Goal: Information Seeking & Learning: Learn about a topic

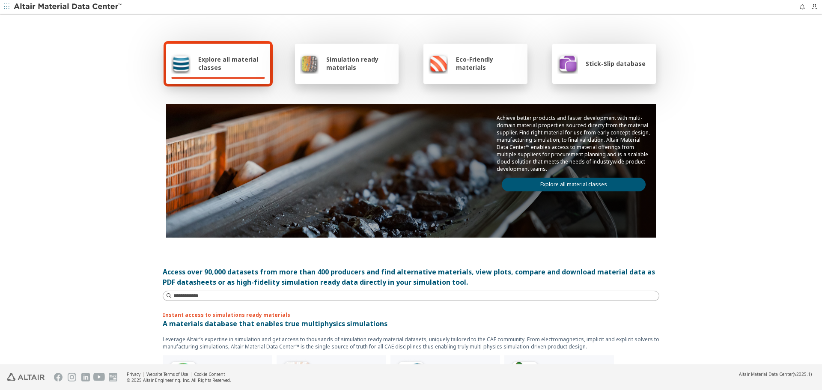
click at [579, 185] on link "Explore all material classes" at bounding box center [574, 185] width 144 height 14
click at [544, 184] on link "Explore all material classes" at bounding box center [574, 185] width 144 height 14
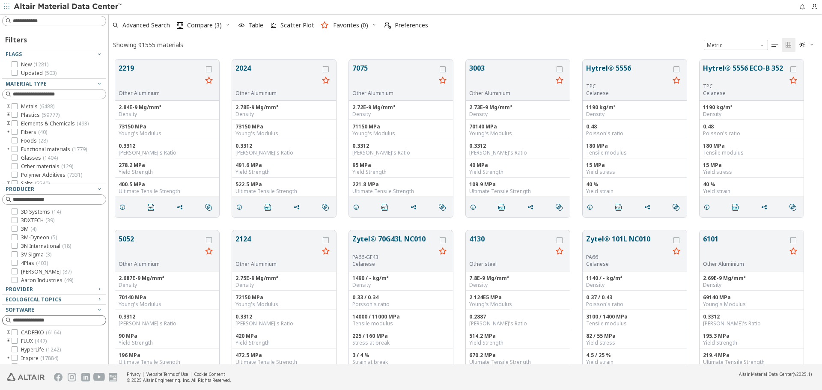
scroll to position [305, 707]
click at [79, 319] on input at bounding box center [59, 320] width 93 height 9
type input "***"
click at [65, 351] on span "( 17848 )" at bounding box center [60, 349] width 18 height 7
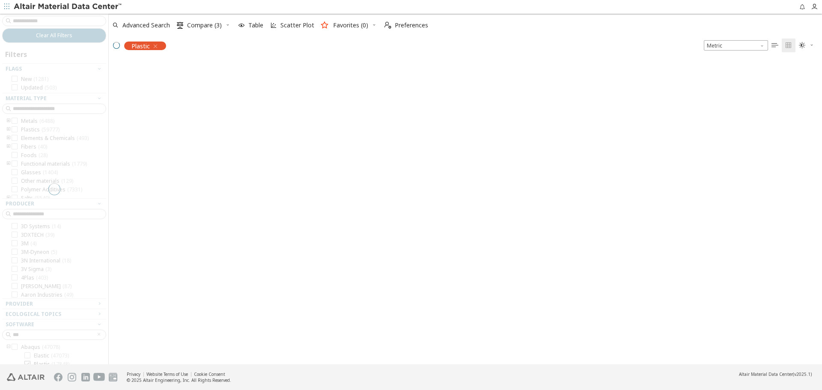
scroll to position [304, 707]
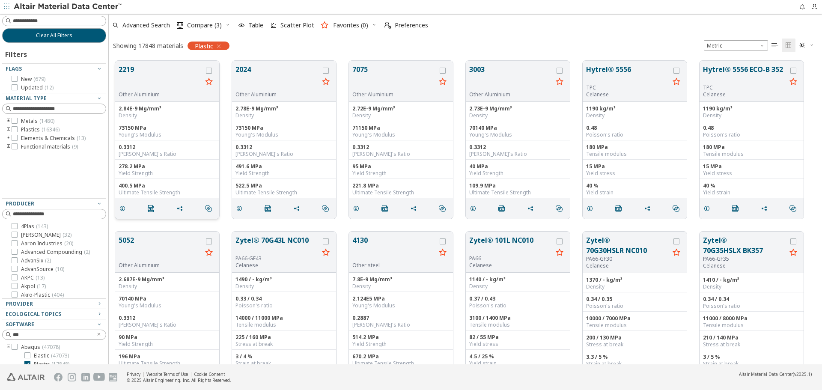
click at [137, 77] on button "2219" at bounding box center [160, 77] width 83 height 27
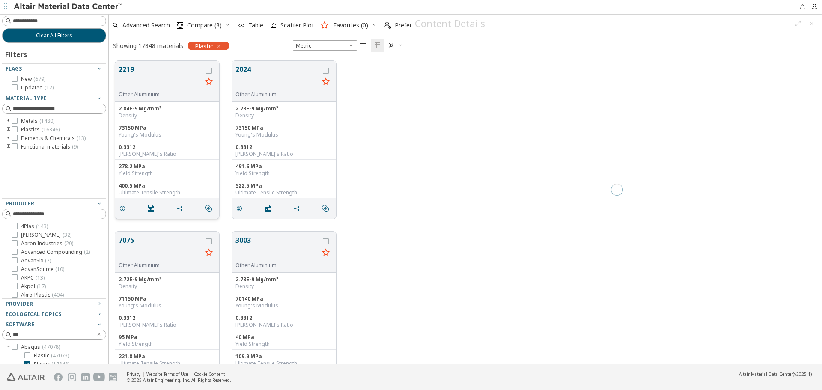
scroll to position [304, 296]
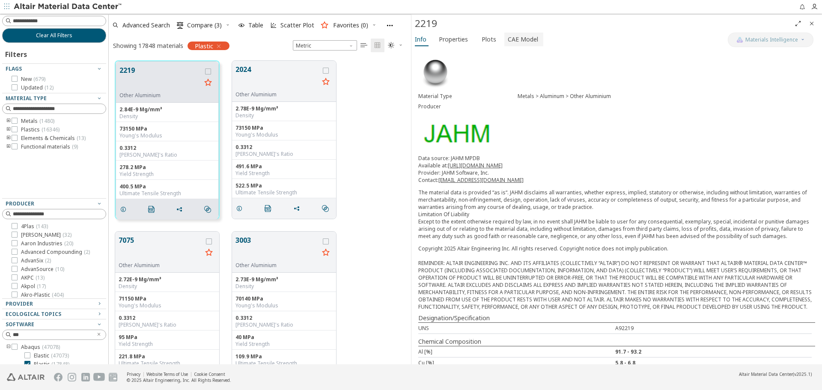
click at [525, 43] on span "CAE Model" at bounding box center [523, 40] width 30 height 14
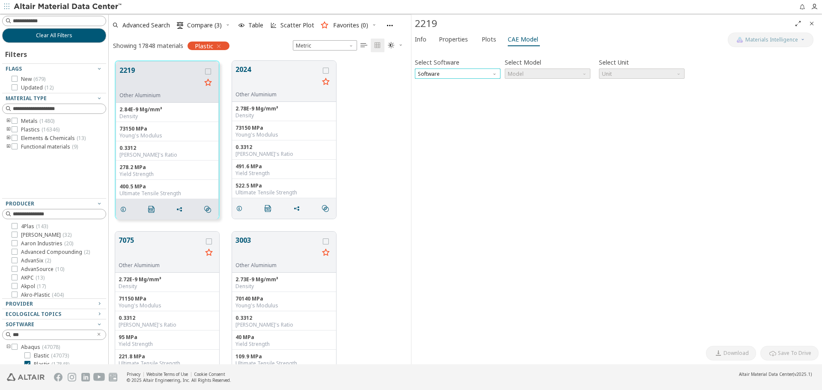
click at [484, 74] on span "Software" at bounding box center [458, 73] width 86 height 10
click at [463, 130] on button "Abaqus" at bounding box center [458, 135] width 86 height 10
click at [580, 77] on span "Model" at bounding box center [548, 73] width 86 height 10
click at [573, 87] on span "Elastic" at bounding box center [547, 84] width 79 height 6
